Goal: Information Seeking & Learning: Learn about a topic

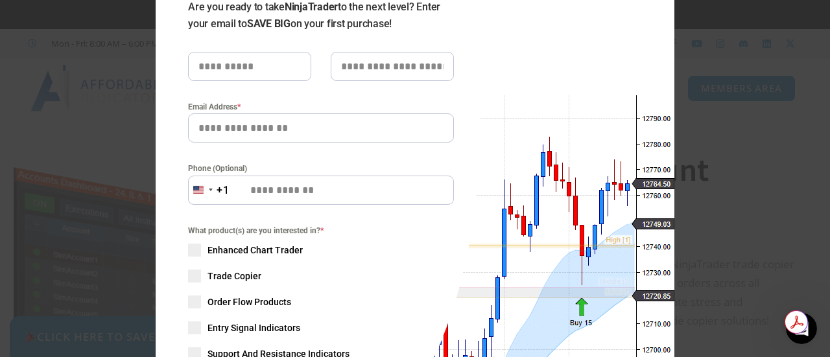
scroll to position [65, 0]
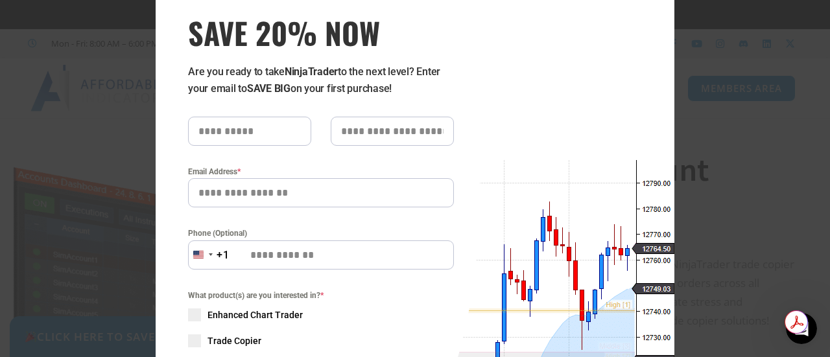
click at [268, 131] on input "text" at bounding box center [249, 131] width 123 height 29
type input "*****"
type input "**********"
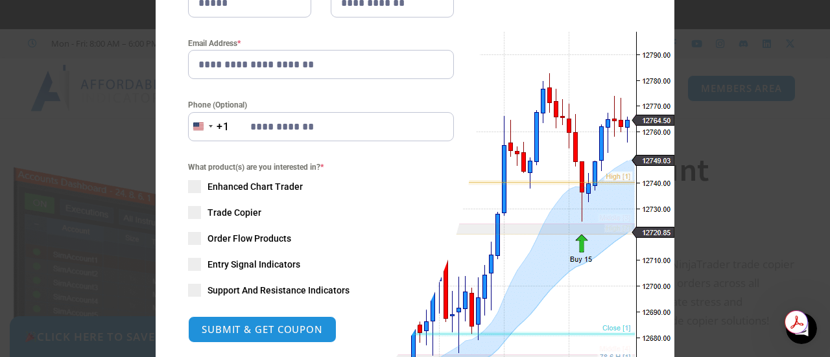
scroll to position [259, 0]
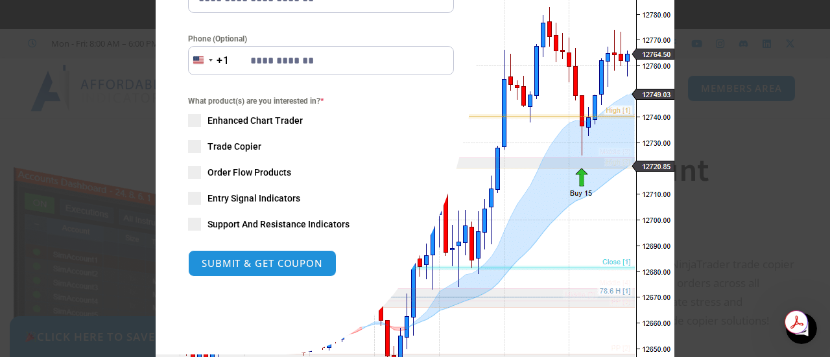
click at [188, 143] on span at bounding box center [194, 146] width 13 height 13
click at [297, 263] on button "SUBMIT & GET COUPON" at bounding box center [262, 264] width 156 height 28
type input "**********"
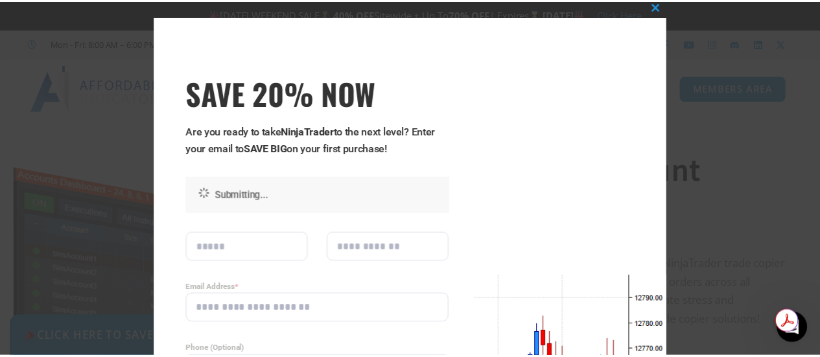
scroll to position [0, 0]
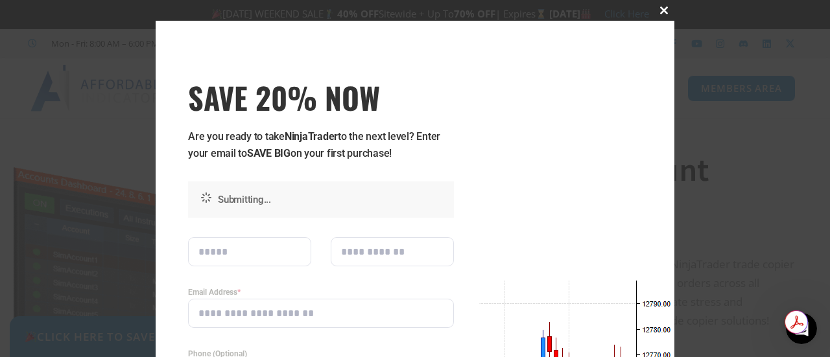
click at [657, 11] on span at bounding box center [664, 10] width 21 height 8
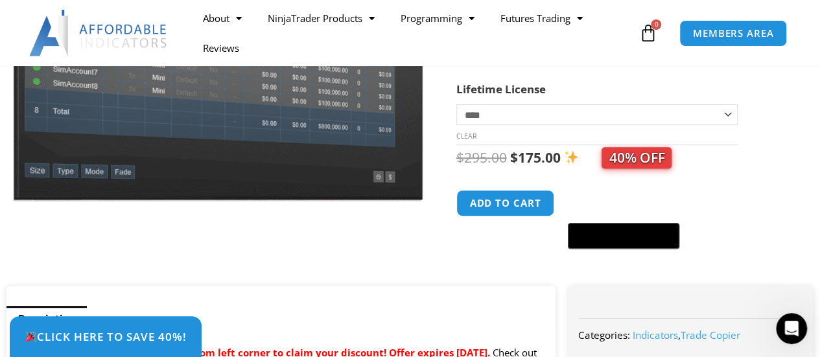
scroll to position [305, 0]
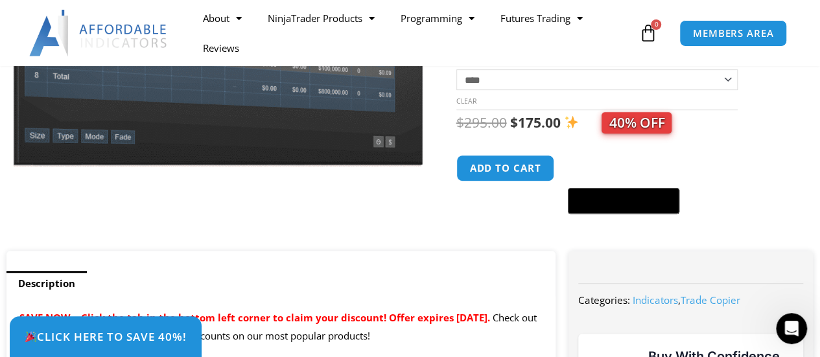
click at [728, 86] on select "**********" at bounding box center [597, 79] width 282 height 21
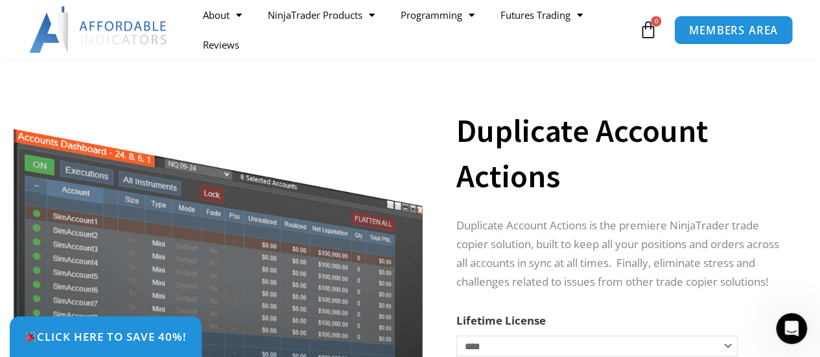
scroll to position [0, 0]
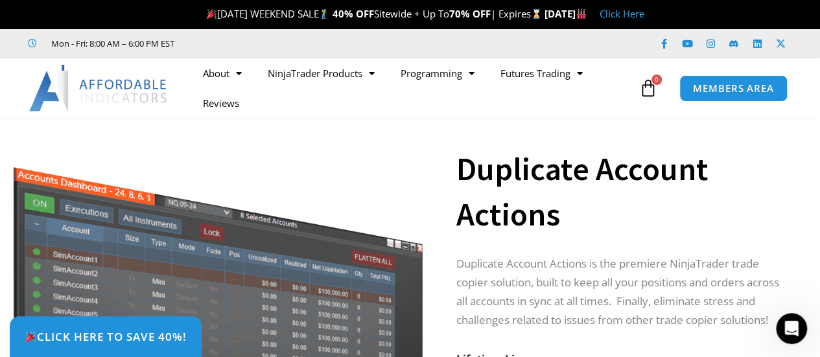
click at [762, 155] on h1 "Duplicate Account Actions" at bounding box center [622, 192] width 332 height 91
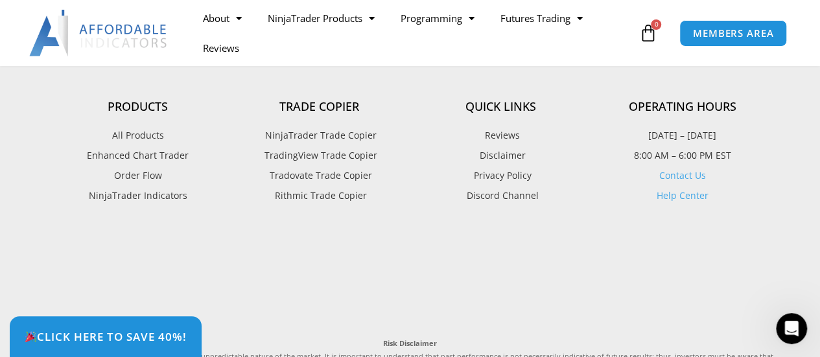
scroll to position [3955, 0]
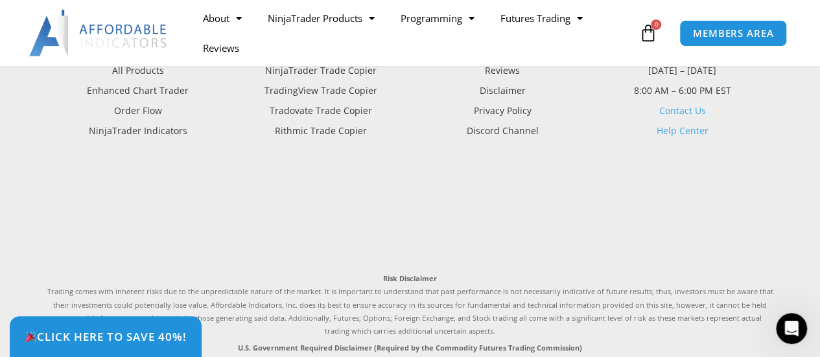
click at [688, 117] on link "Contact Us" at bounding box center [682, 110] width 47 height 12
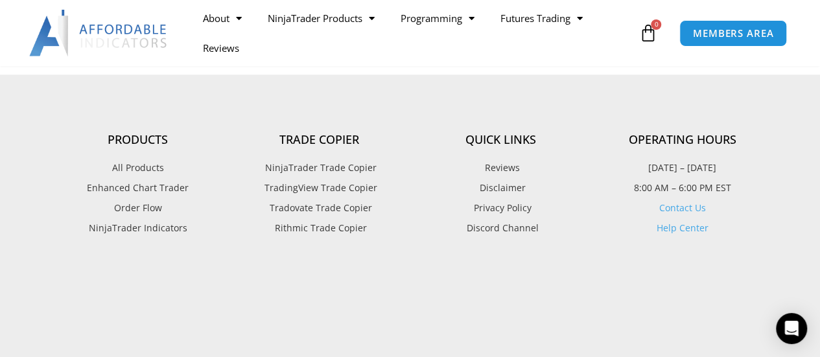
scroll to position [778, 0]
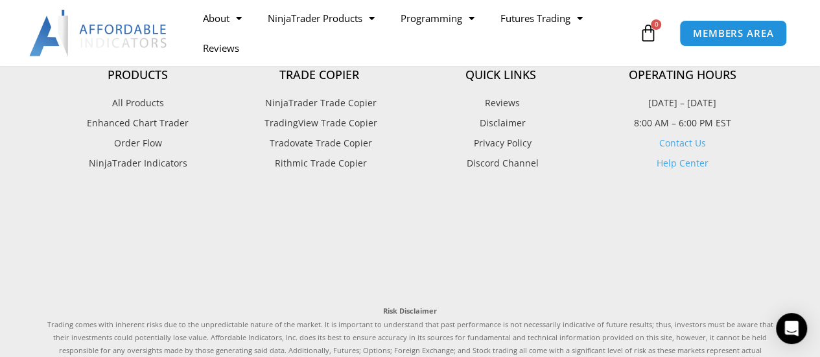
click at [683, 159] on link "Help Center" at bounding box center [683, 163] width 52 height 12
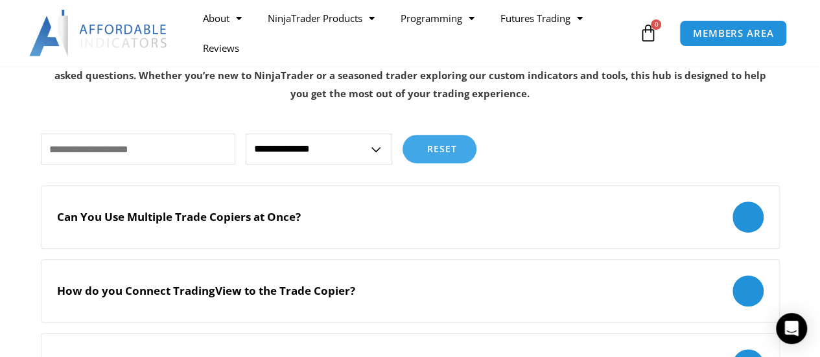
scroll to position [324, 0]
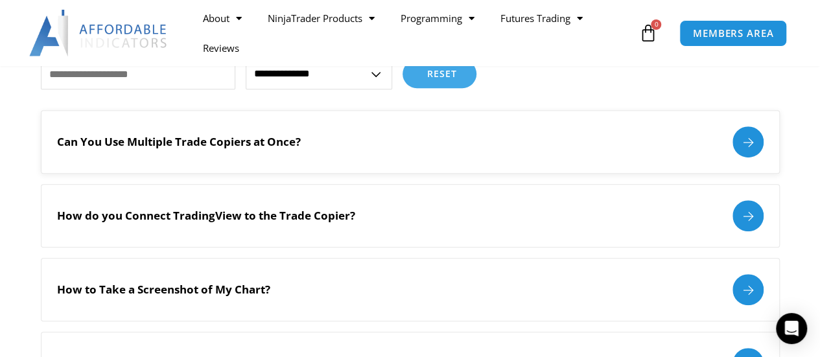
click at [748, 137] on div at bounding box center [748, 141] width 31 height 31
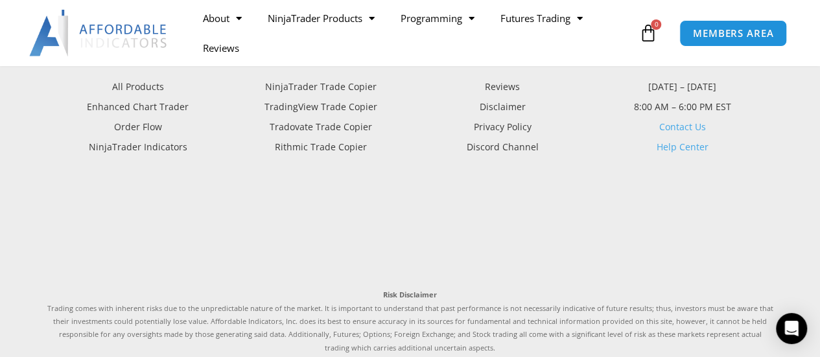
scroll to position [2025, 0]
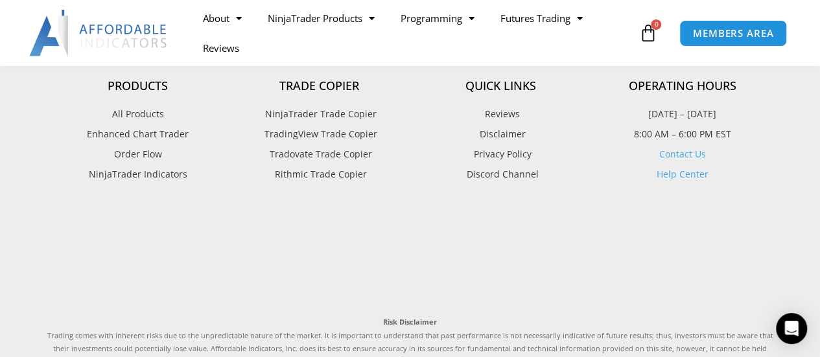
click at [677, 148] on link "Contact Us" at bounding box center [682, 154] width 47 height 12
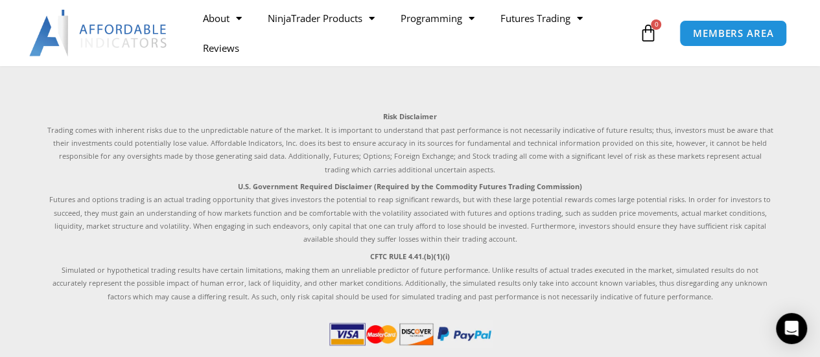
scroll to position [1061, 0]
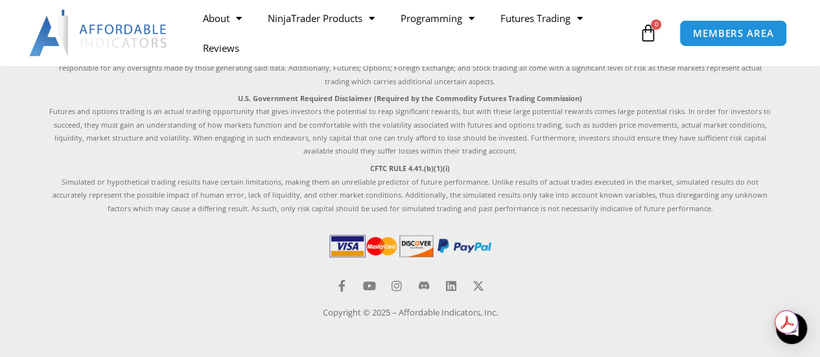
click at [683, 252] on div at bounding box center [410, 248] width 726 height 35
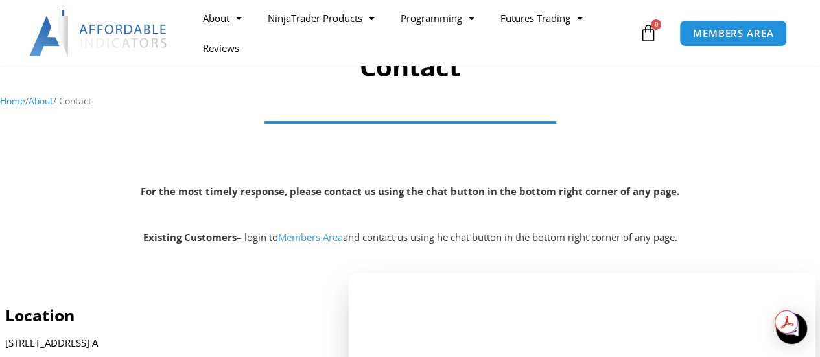
scroll to position [88, 0]
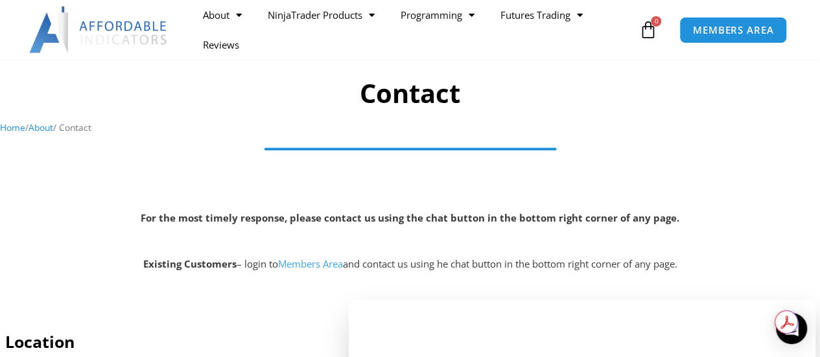
click at [316, 263] on link "Members Area" at bounding box center [310, 263] width 65 height 13
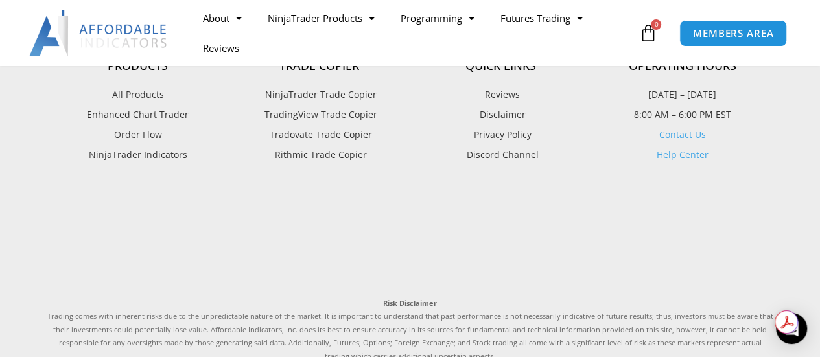
scroll to position [1037, 0]
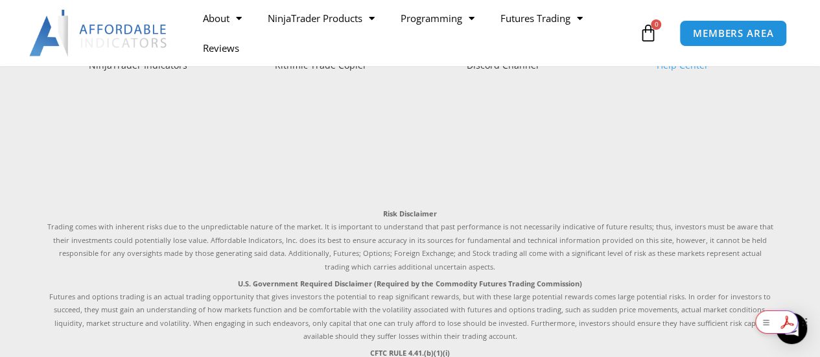
click at [792, 329] on div "Get summaries and key insights using AI Assistant powered by Adobe Acrobat" at bounding box center [787, 322] width 65 height 23
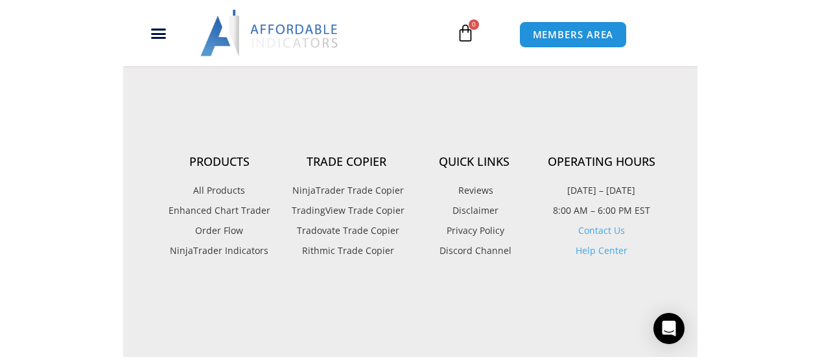
scroll to position [986, 0]
